Goal: Transaction & Acquisition: Purchase product/service

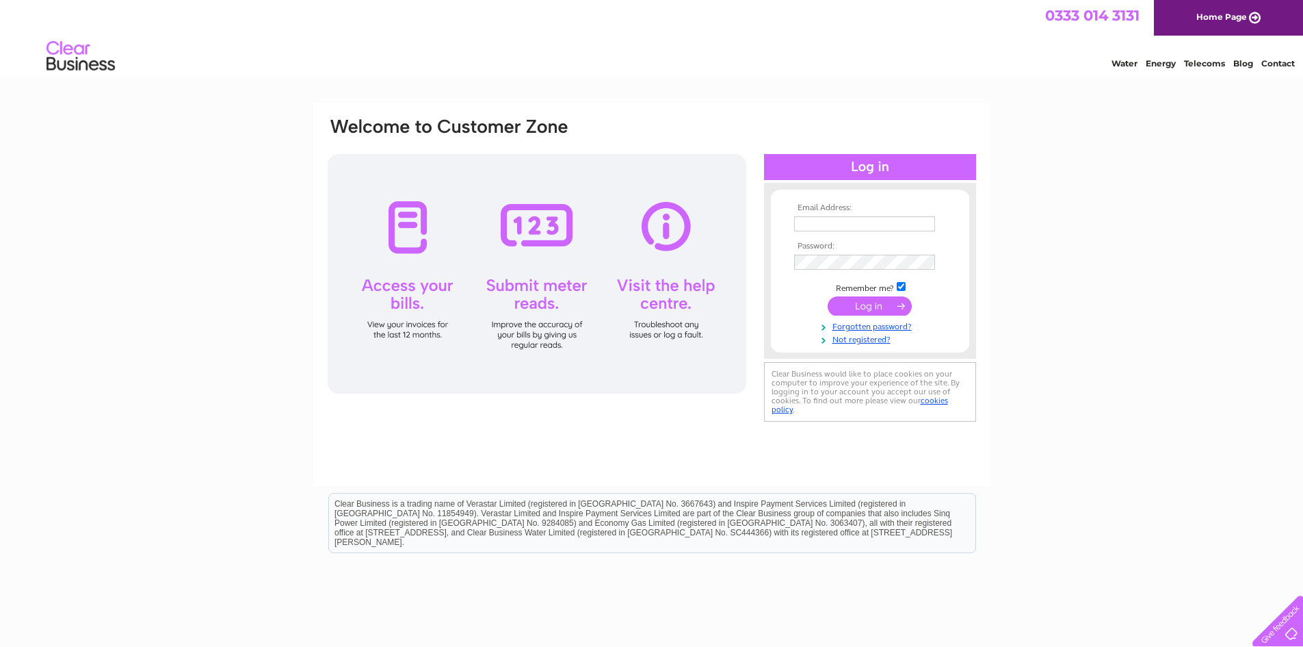
type input "[EMAIL_ADDRESS][DOMAIN_NAME]"
click at [863, 308] on input "submit" at bounding box center [870, 305] width 84 height 19
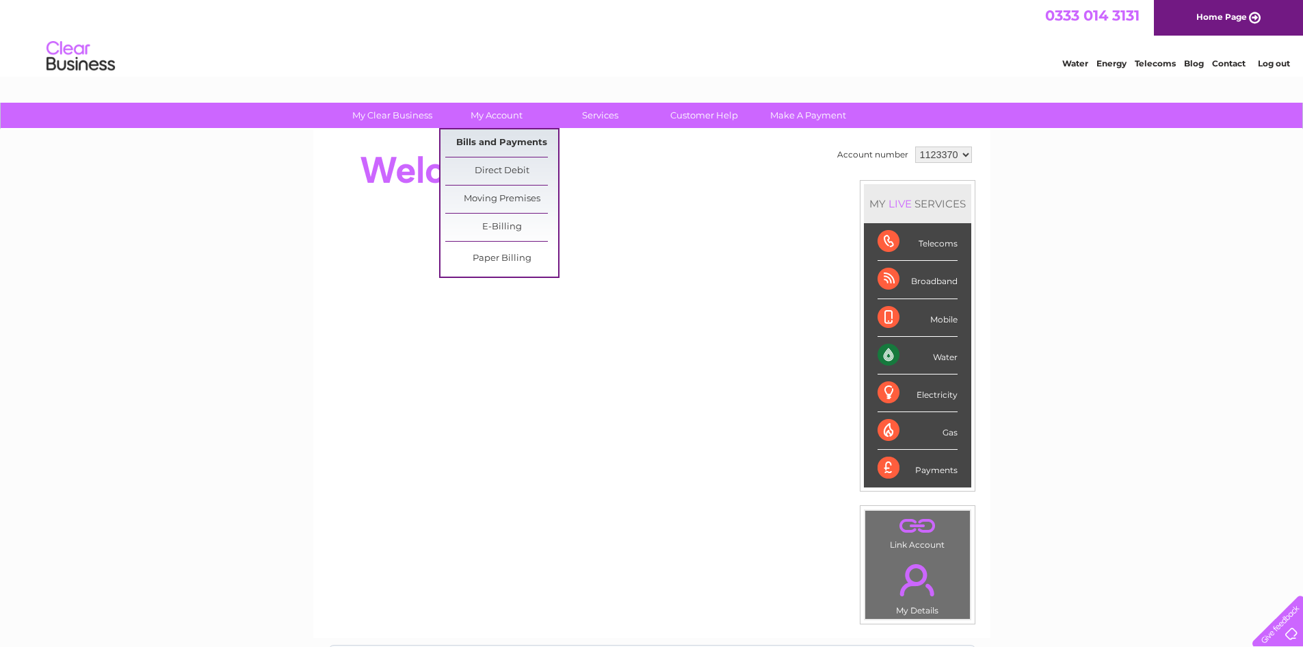
click at [484, 144] on link "Bills and Payments" at bounding box center [501, 142] width 113 height 27
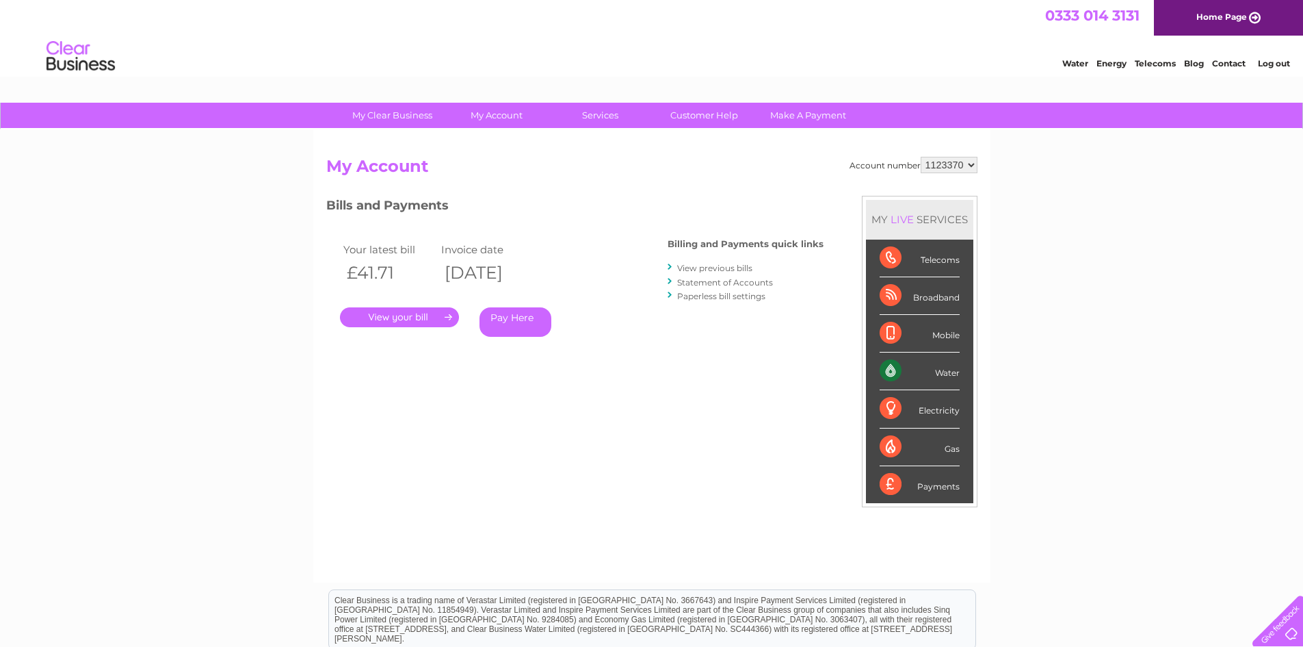
click at [408, 320] on link "." at bounding box center [399, 317] width 119 height 20
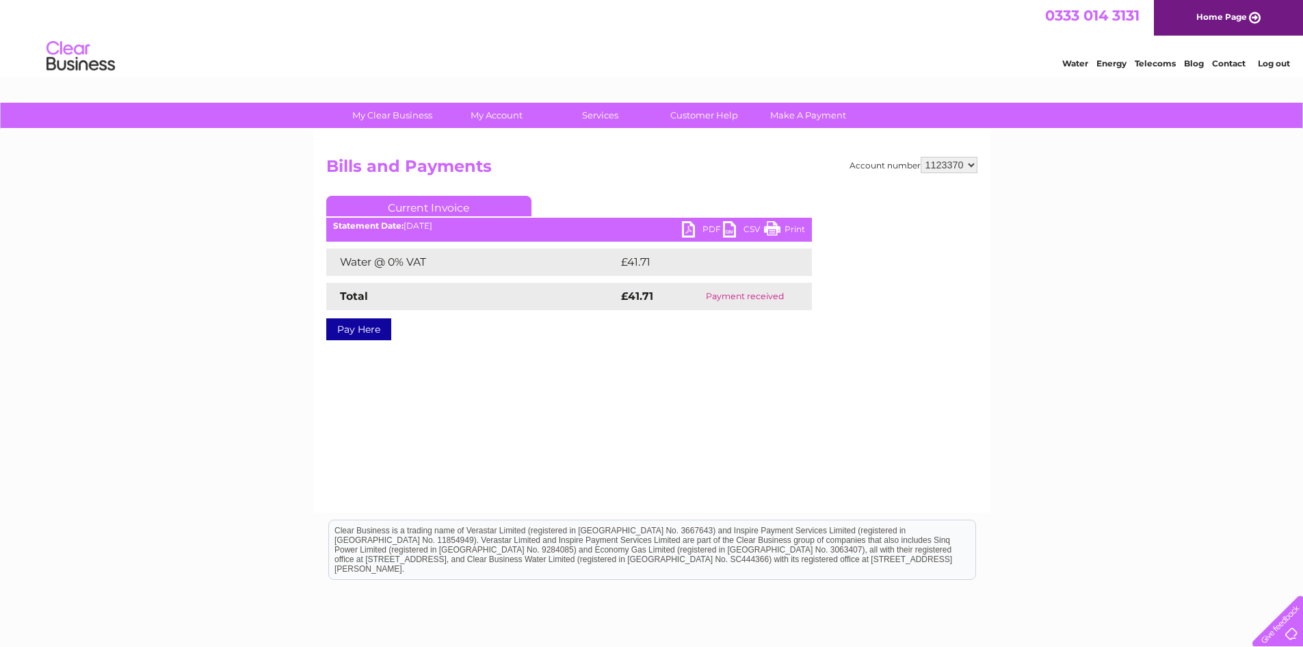
click at [355, 334] on link "Pay Here" at bounding box center [358, 329] width 65 height 22
